Goal: Information Seeking & Learning: Learn about a topic

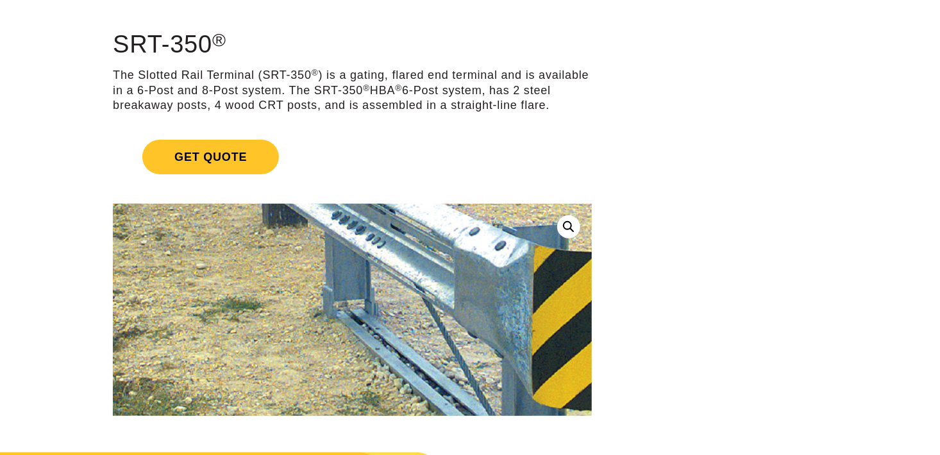
scroll to position [128, 0]
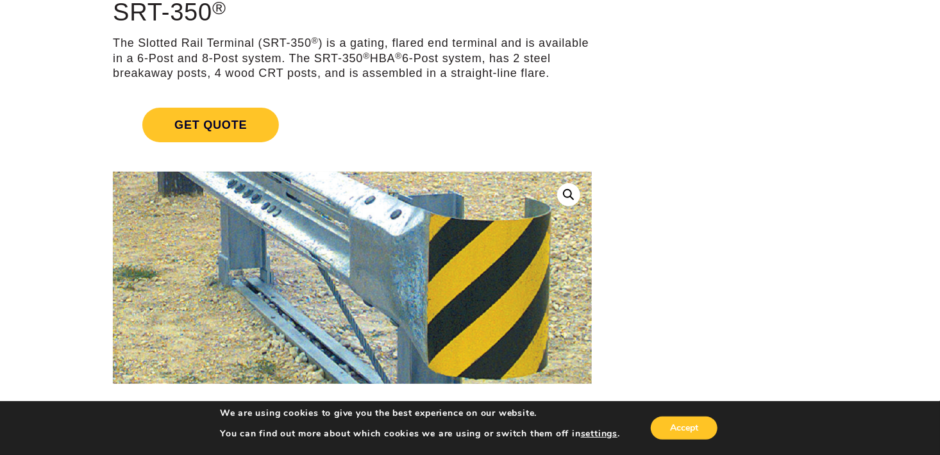
click at [549, 286] on img at bounding box center [244, 269] width 742 height 438
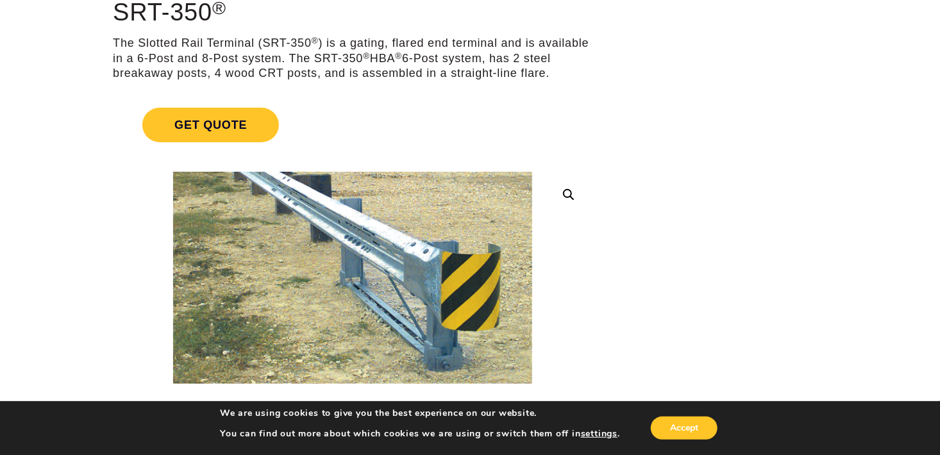
drag, startPoint x: 662, startPoint y: 255, endPoint x: 660, endPoint y: 216, distance: 39.2
drag, startPoint x: 649, startPoint y: 156, endPoint x: 656, endPoint y: 40, distance: 116.2
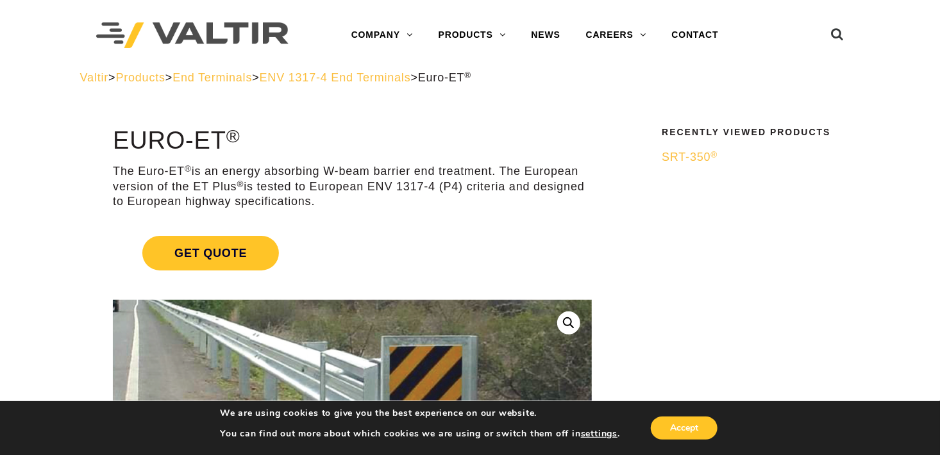
click at [458, 369] on img at bounding box center [330, 418] width 581 height 320
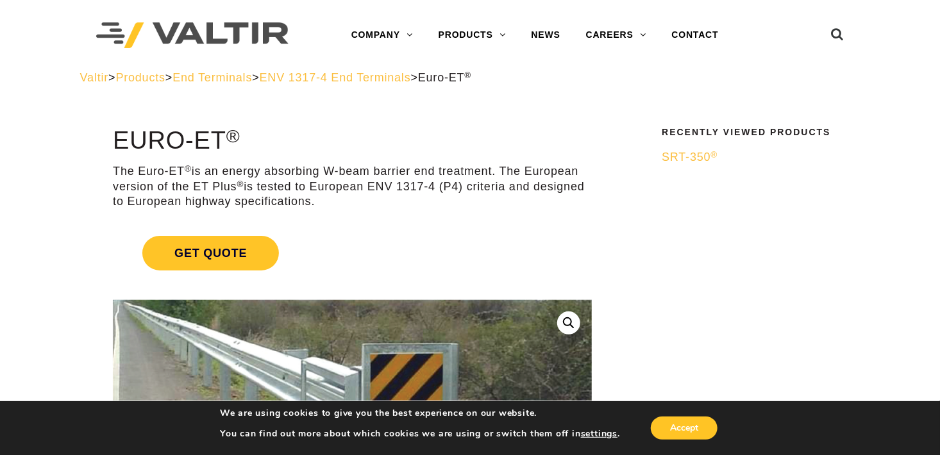
click at [547, 356] on img at bounding box center [311, 425] width 581 height 320
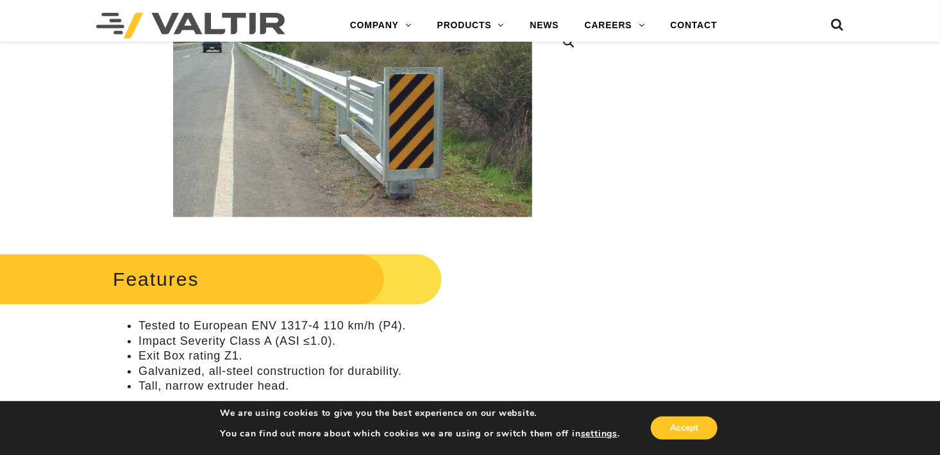
scroll to position [287, 0]
